Goal: Information Seeking & Learning: Learn about a topic

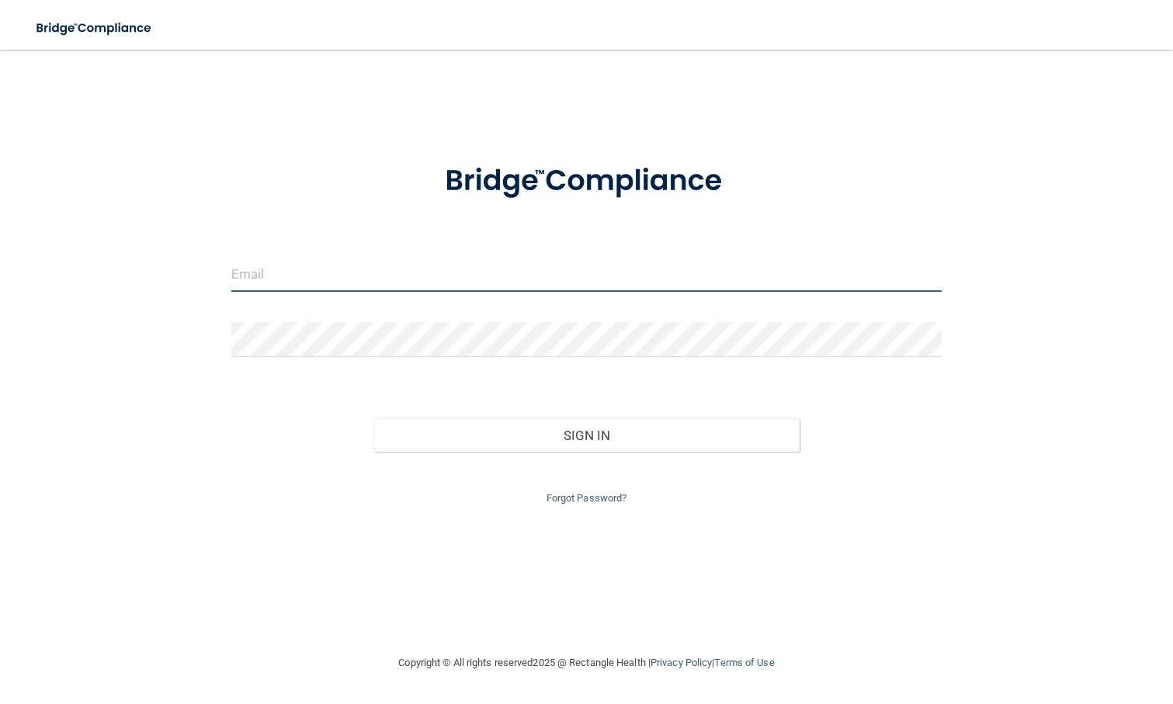
type input "[EMAIL_ADDRESS][DOMAIN_NAME]"
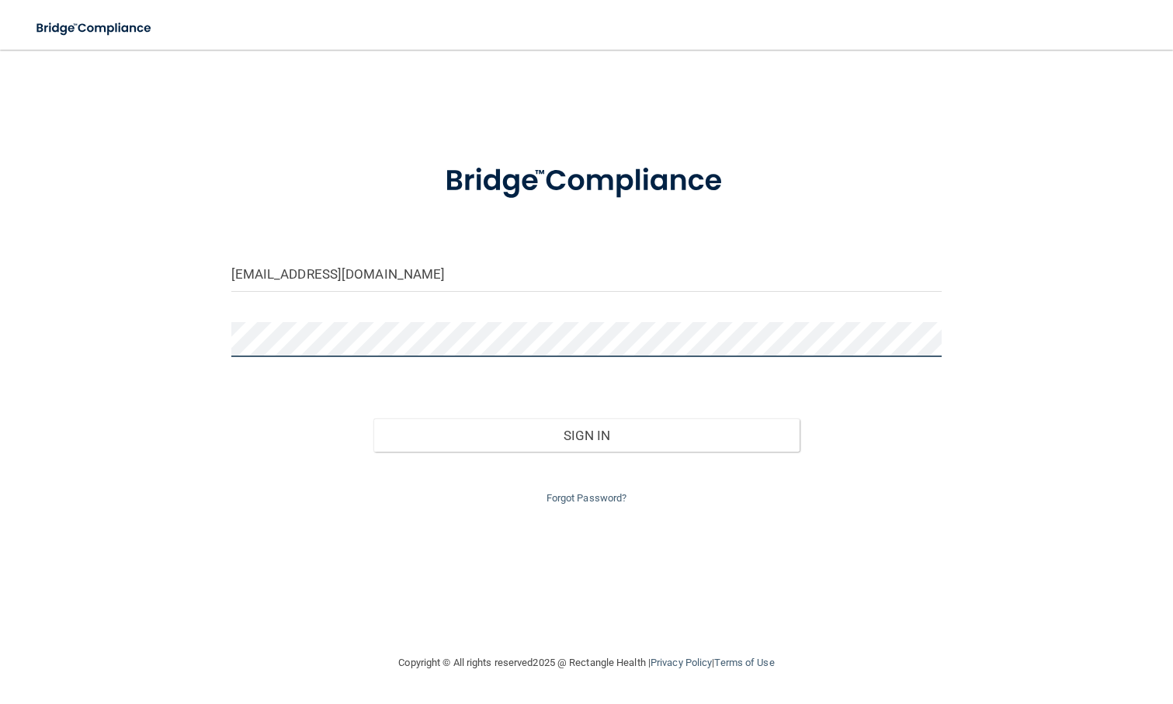
click at [586, 432] on button "Sign In" at bounding box center [586, 435] width 427 height 34
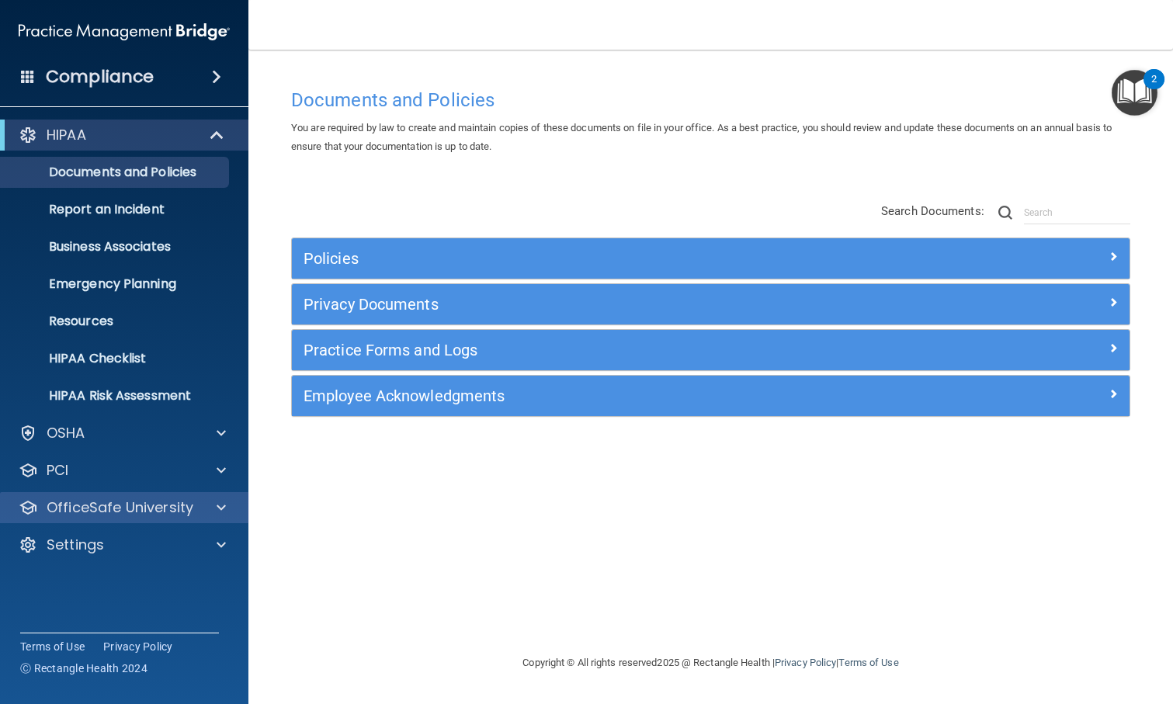
click at [210, 505] on div at bounding box center [219, 507] width 39 height 19
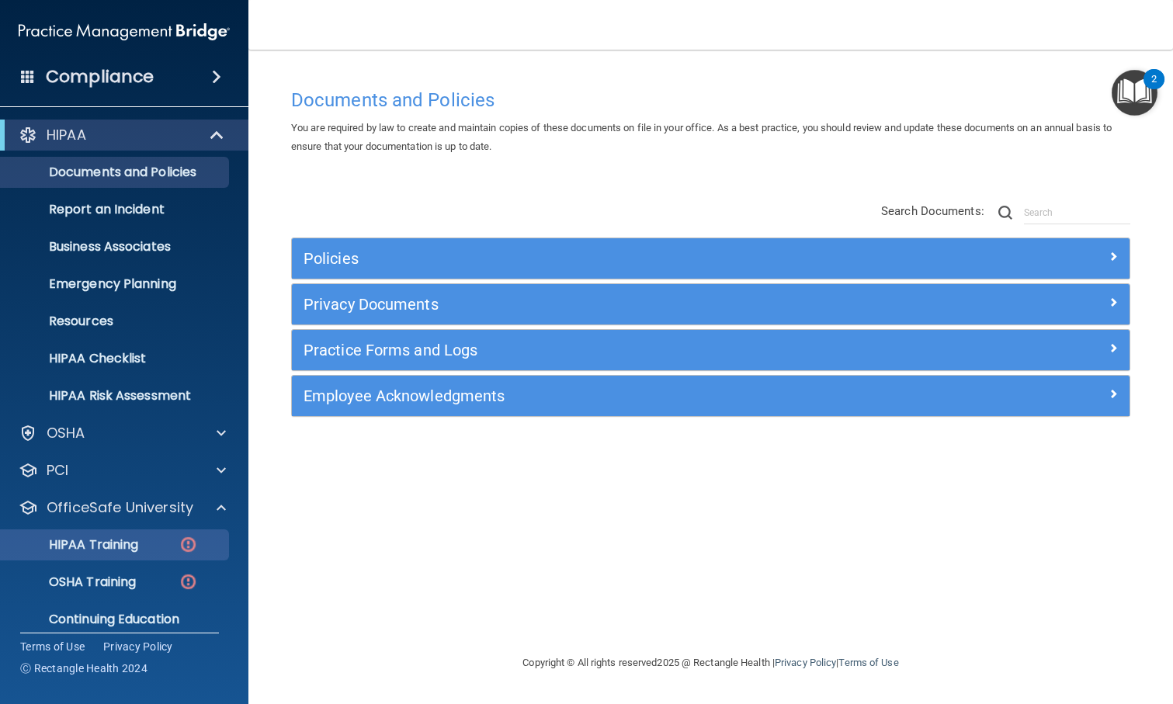
click at [138, 540] on p "HIPAA Training" at bounding box center [74, 545] width 128 height 16
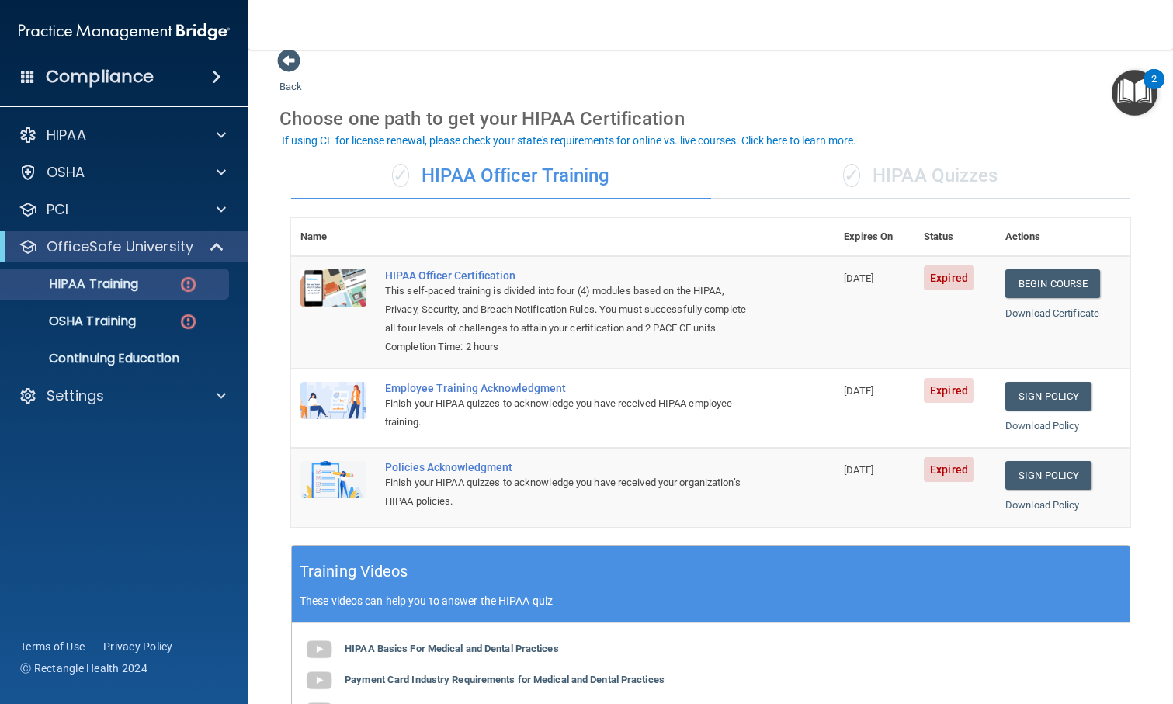
scroll to position [16, 0]
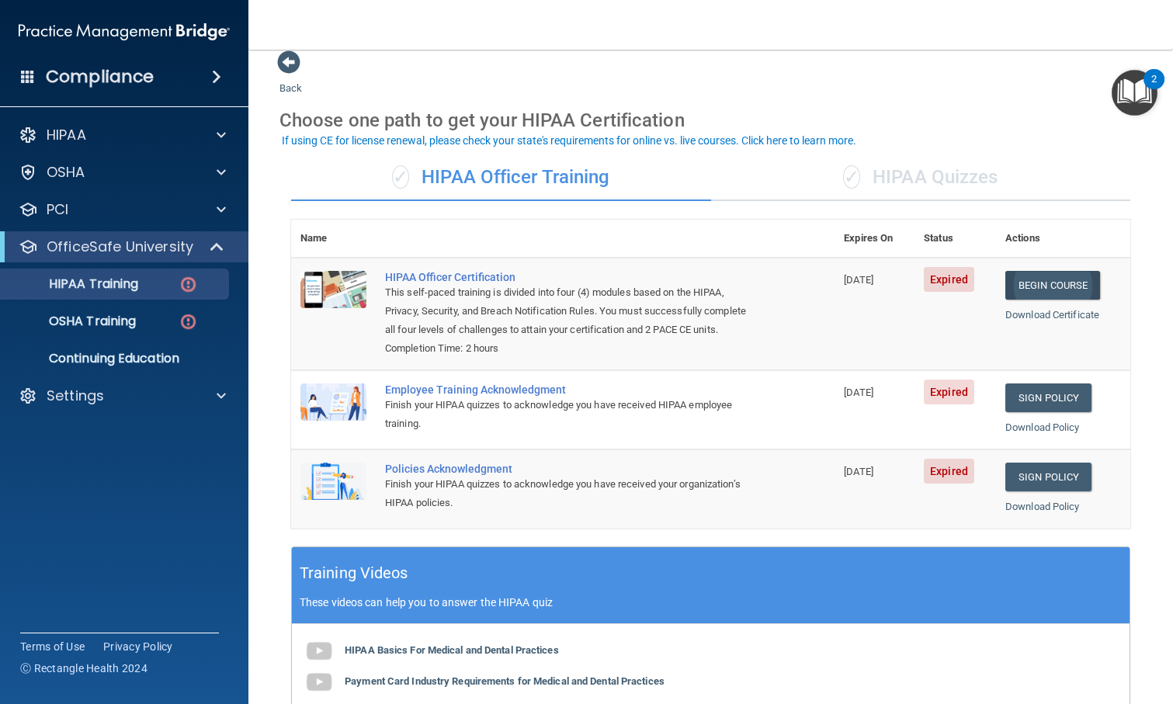
click at [1051, 279] on link "Begin Course" at bounding box center [1052, 285] width 95 height 29
